Goal: Book appointment/travel/reservation

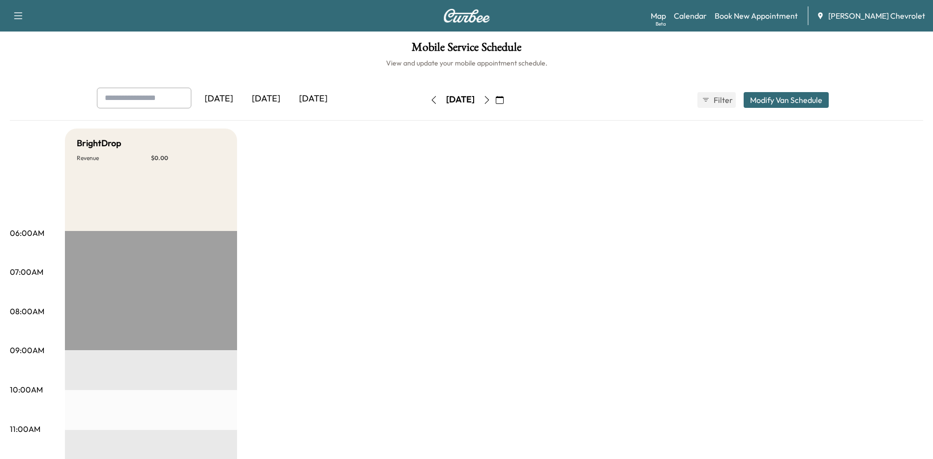
click at [504, 101] on icon "button" at bounding box center [500, 100] width 8 height 8
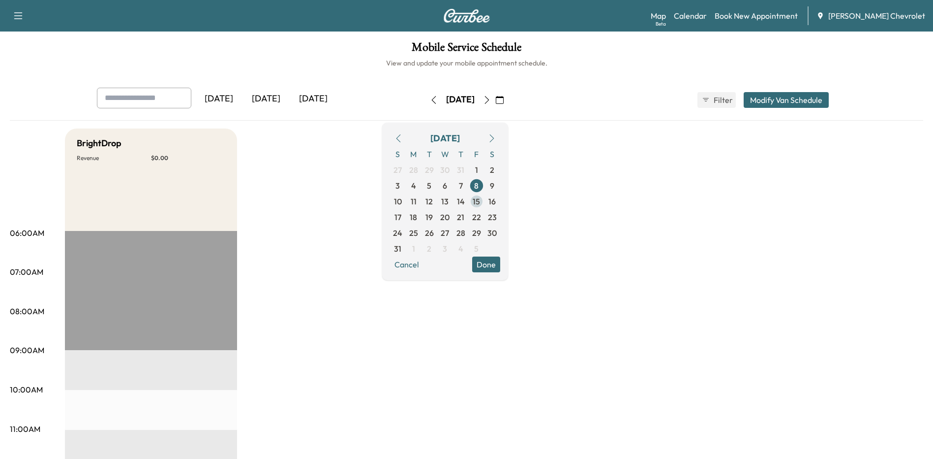
click at [480, 199] on span "15" at bounding box center [476, 201] width 7 height 12
click at [504, 101] on icon "button" at bounding box center [500, 100] width 8 height 8
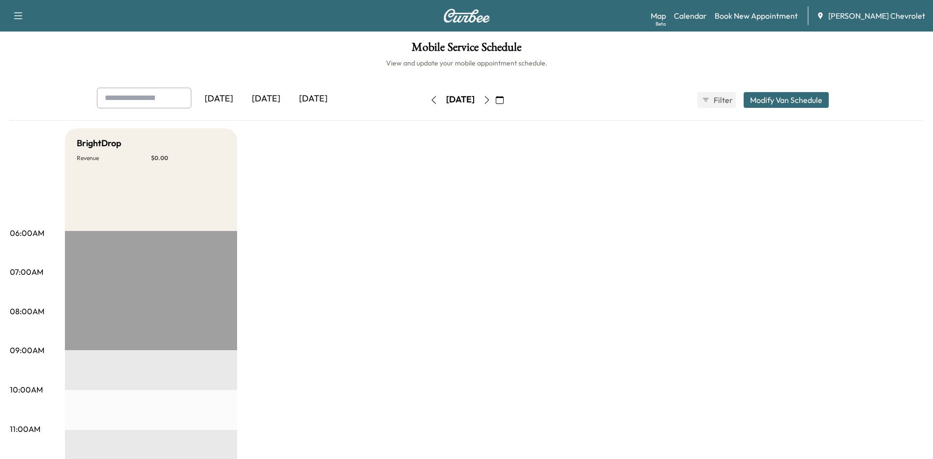
click at [504, 101] on icon "button" at bounding box center [500, 100] width 8 height 8
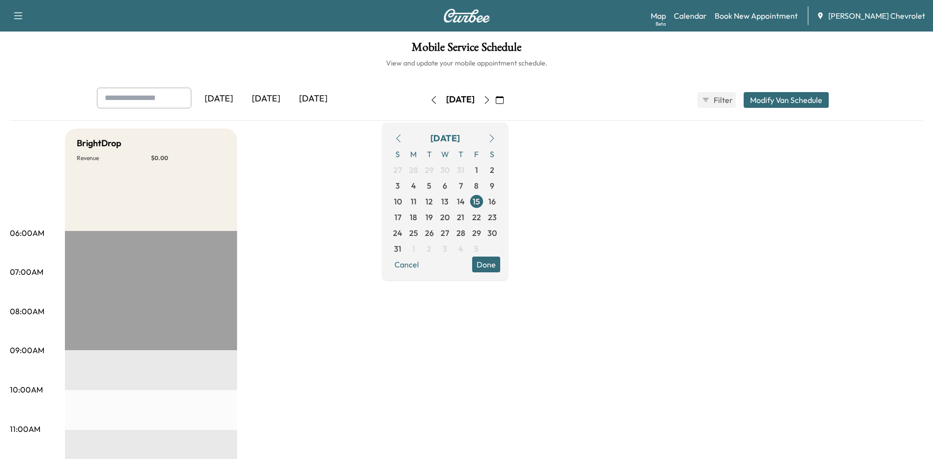
click at [496, 138] on icon "button" at bounding box center [492, 138] width 8 height 8
click at [480, 185] on span "12" at bounding box center [476, 186] width 7 height 12
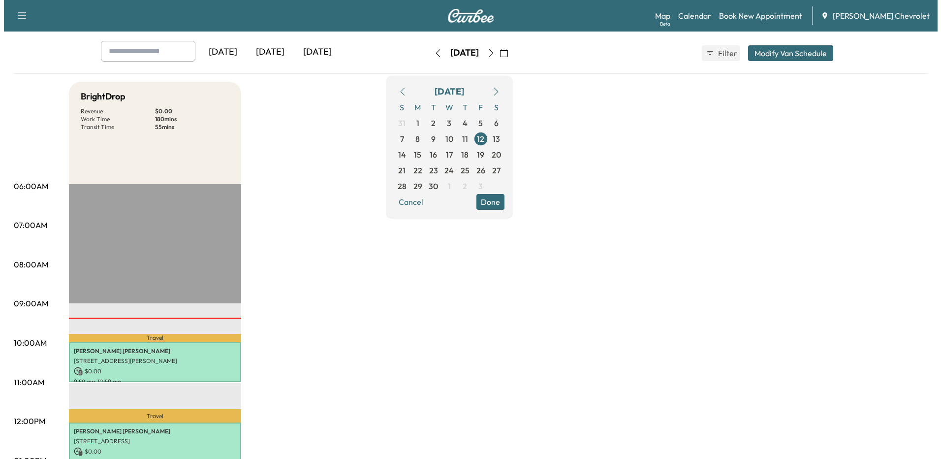
scroll to position [98, 0]
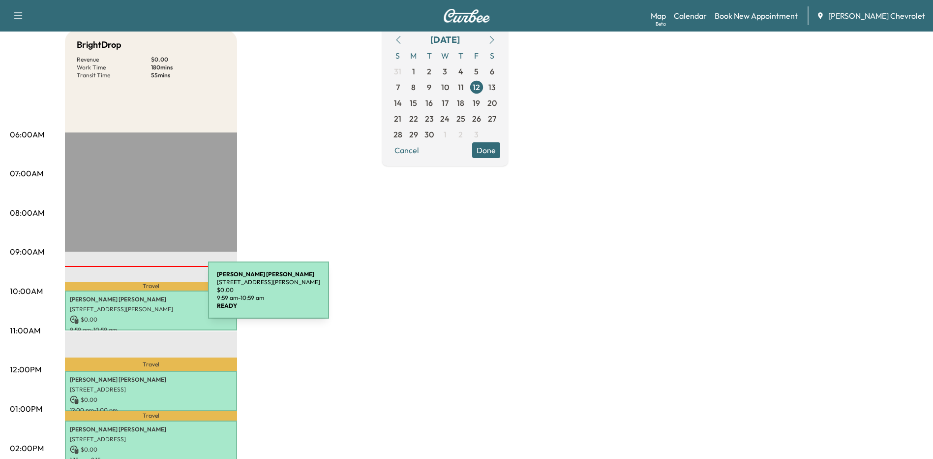
click at [134, 296] on p "[PERSON_NAME]" at bounding box center [151, 299] width 162 height 8
